Goal: Transaction & Acquisition: Download file/media

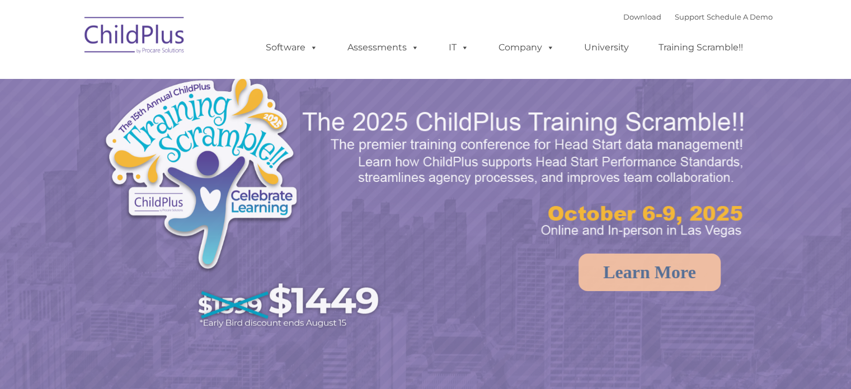
select select "MEDIUM"
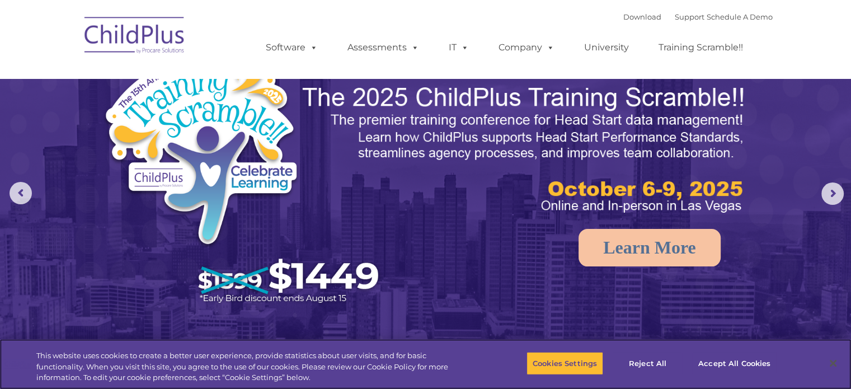
scroll to position [11, 0]
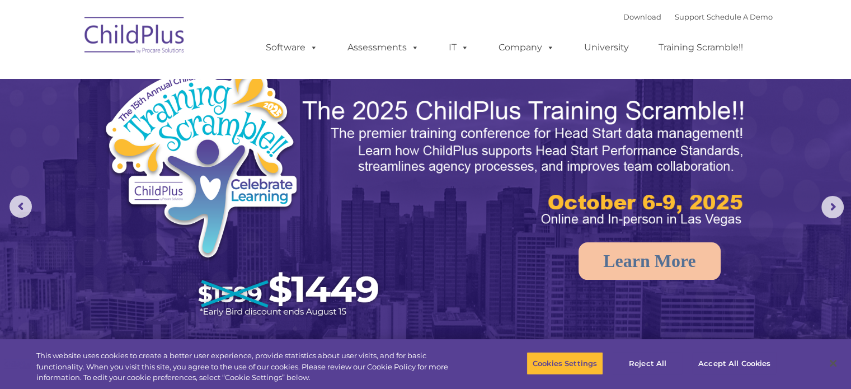
click at [623, 12] on div "Download Support | Schedule A Demo " at bounding box center [697, 16] width 149 height 17
click at [623, 14] on link "Download" at bounding box center [642, 16] width 38 height 9
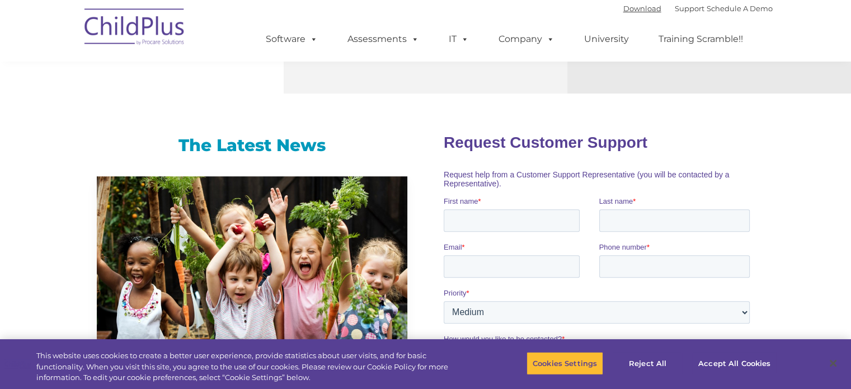
scroll to position [714, 0]
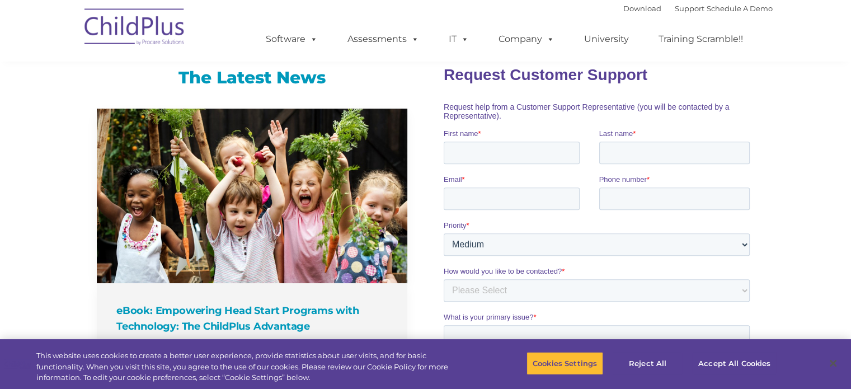
click at [513, 59] on ul "Software ChildPlus: The original and most widely-used Head Start data managemen…" at bounding box center [507, 39] width 529 height 45
